Goal: Task Accomplishment & Management: Complete application form

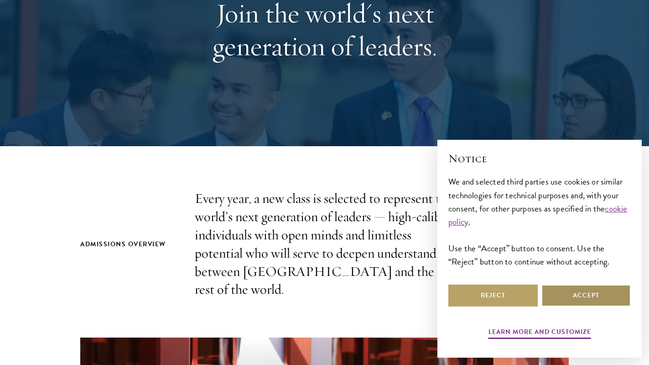
scroll to position [137, 0]
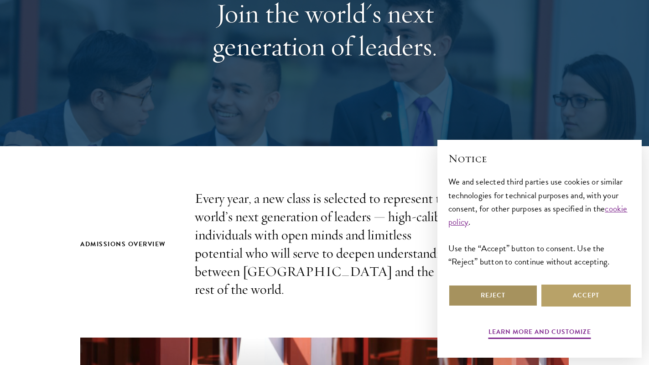
click at [516, 294] on button "Reject" at bounding box center [493, 295] width 89 height 22
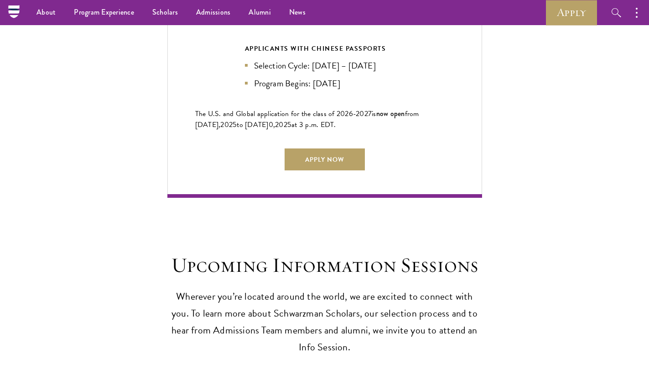
scroll to position [2145, 0]
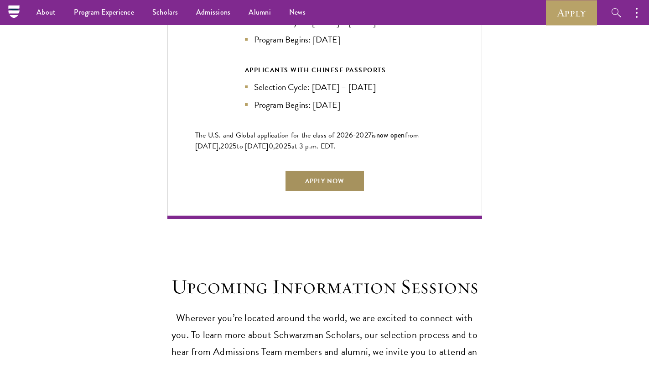
click at [325, 171] on link "Apply Now" at bounding box center [325, 181] width 80 height 22
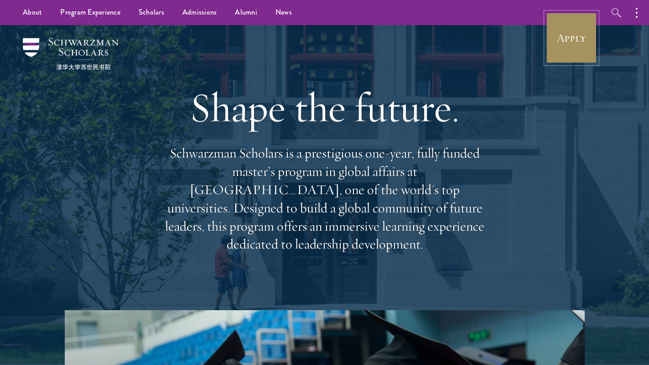
click at [567, 27] on link "Apply" at bounding box center [571, 37] width 51 height 51
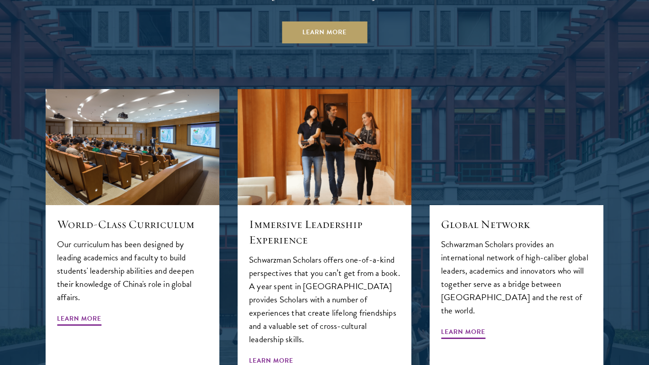
scroll to position [958, 0]
